Goal: Transaction & Acquisition: Purchase product/service

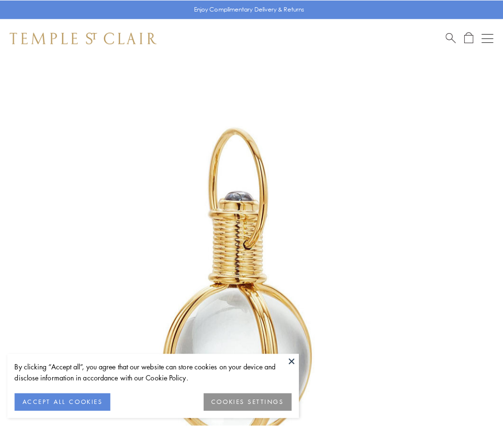
scroll to position [250, 0]
